Goal: Information Seeking & Learning: Learn about a topic

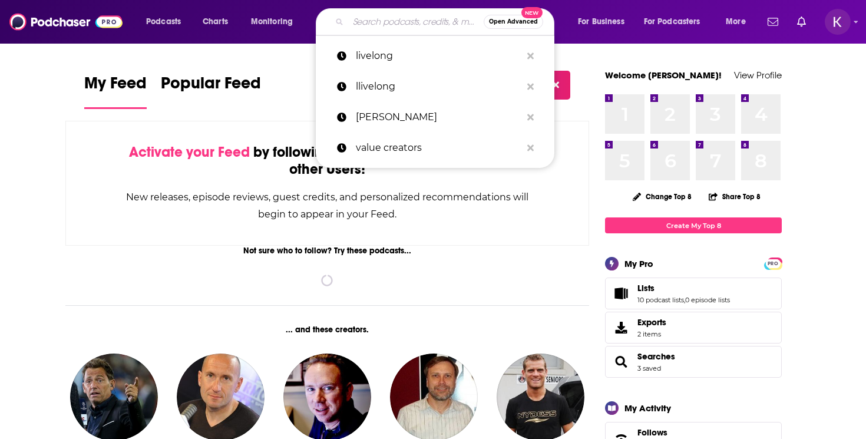
click at [380, 25] on input "Search podcasts, credits, & more..." at bounding box center [415, 21] width 135 height 19
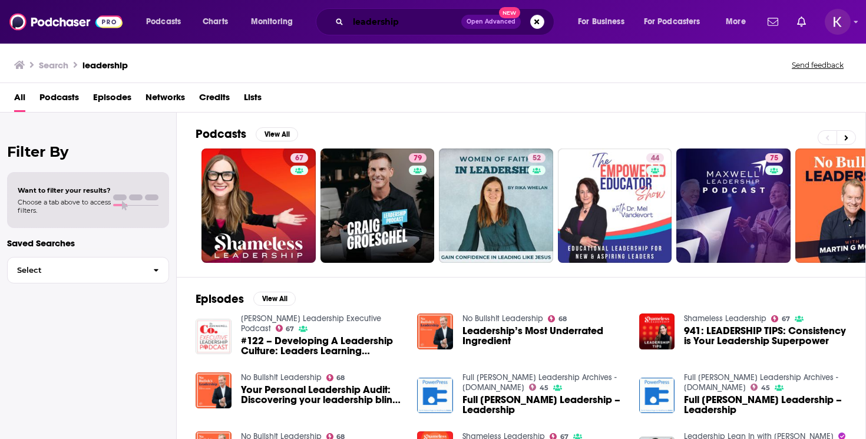
click at [353, 18] on input "leadership" at bounding box center [404, 21] width 113 height 19
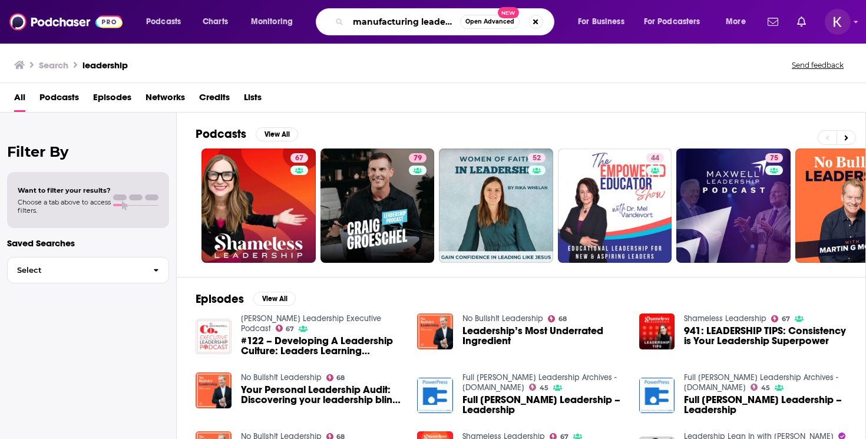
type input "manufacturing leadership"
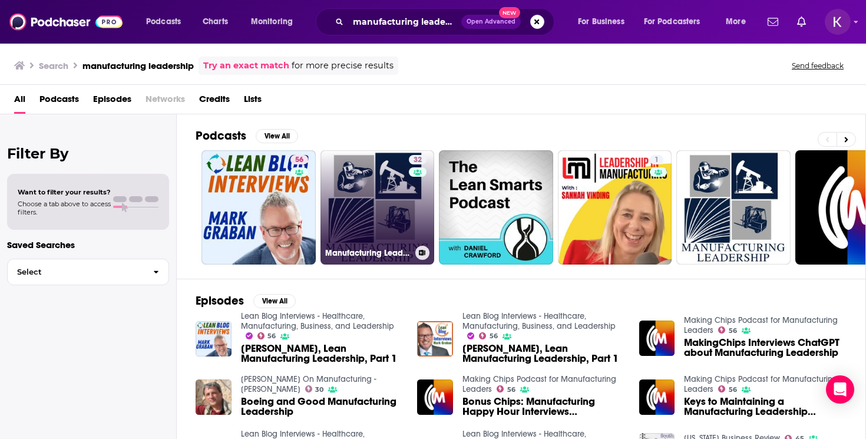
click at [382, 207] on link "32 Manufacturing Leadership: An Oil and Gas Podcast" at bounding box center [377, 207] width 114 height 114
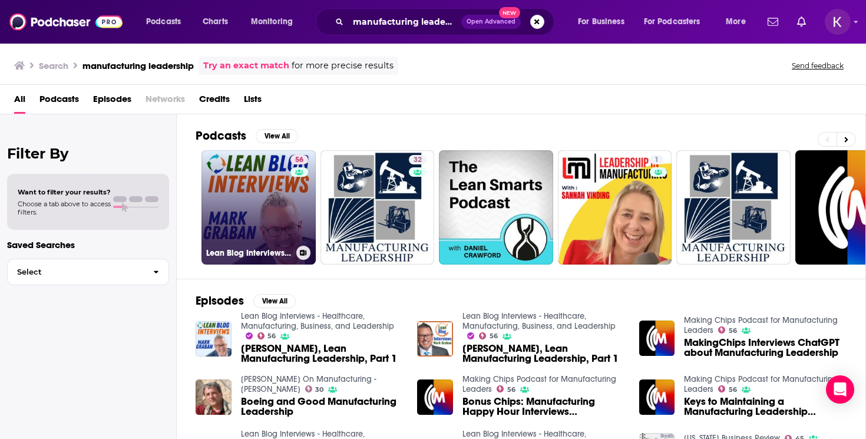
click at [233, 206] on link "56 Lean Blog Interviews - Healthcare, Manufacturing, Business, and Leadership" at bounding box center [258, 207] width 114 height 114
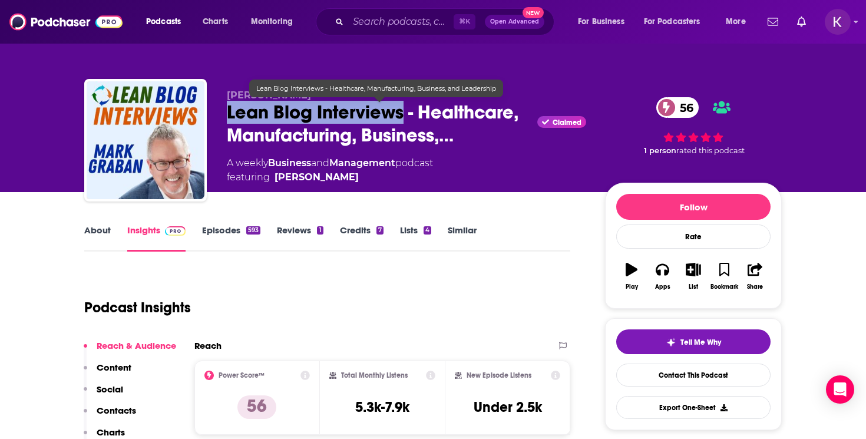
drag, startPoint x: 226, startPoint y: 114, endPoint x: 402, endPoint y: 114, distance: 175.5
click at [402, 114] on span "Lean Blog Interviews - Healthcare, Manufacturing, Business,…" at bounding box center [380, 124] width 306 height 46
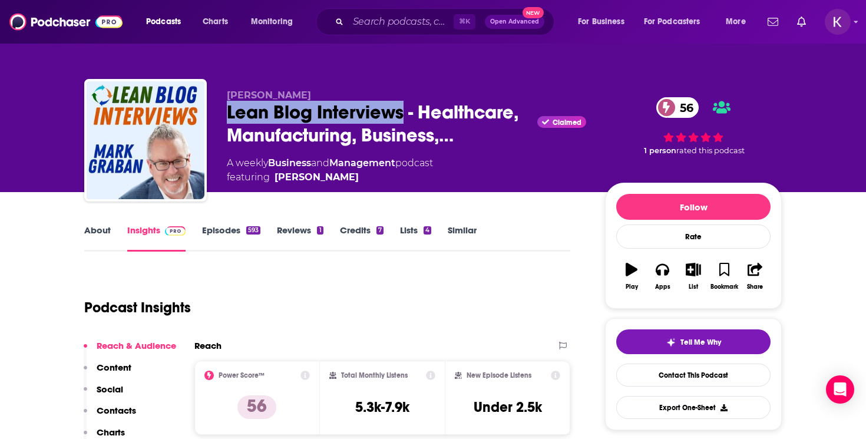
copy h2 "Lean Blog Interviews"
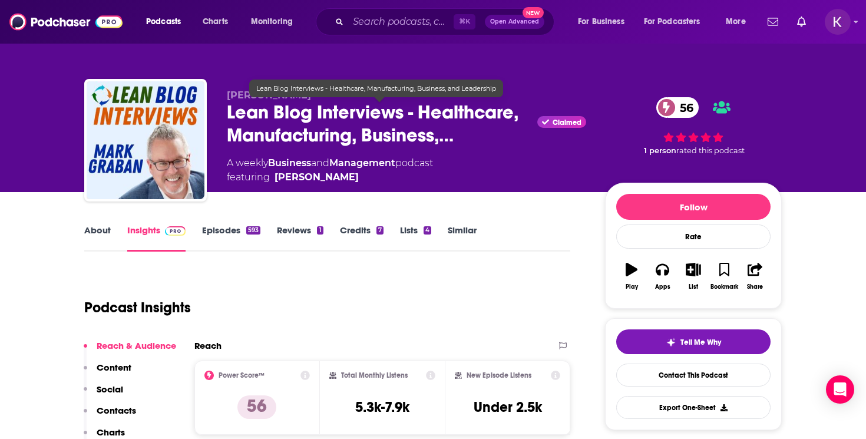
click at [456, 135] on span "Lean Blog Interviews - Healthcare, Manufacturing, Business,…" at bounding box center [380, 124] width 306 height 46
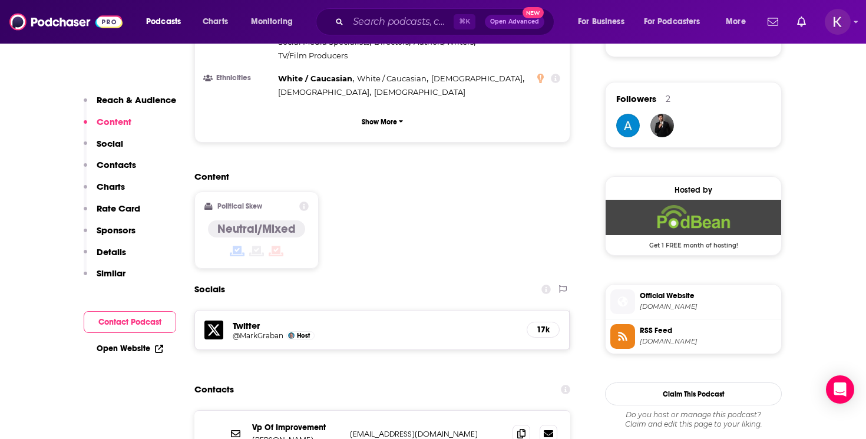
scroll to position [883, 0]
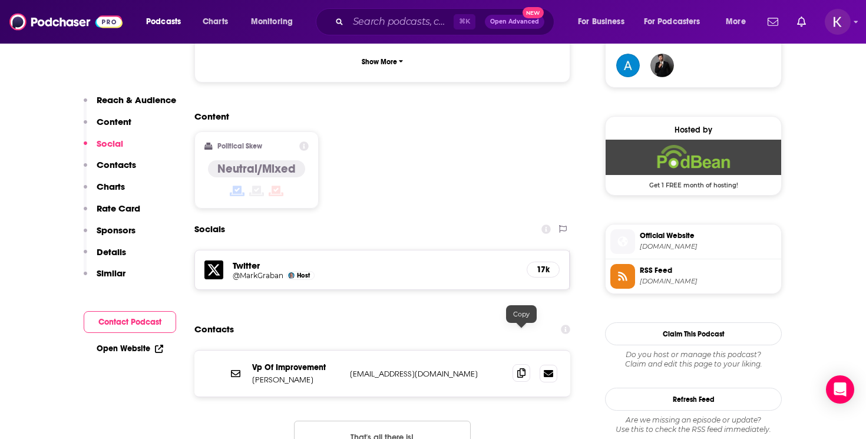
click at [520, 368] on icon at bounding box center [521, 372] width 8 height 9
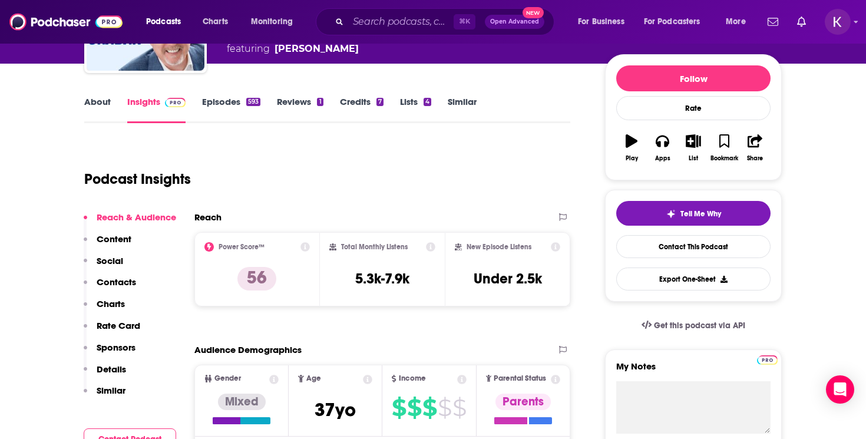
scroll to position [0, 0]
